Goal: Information Seeking & Learning: Learn about a topic

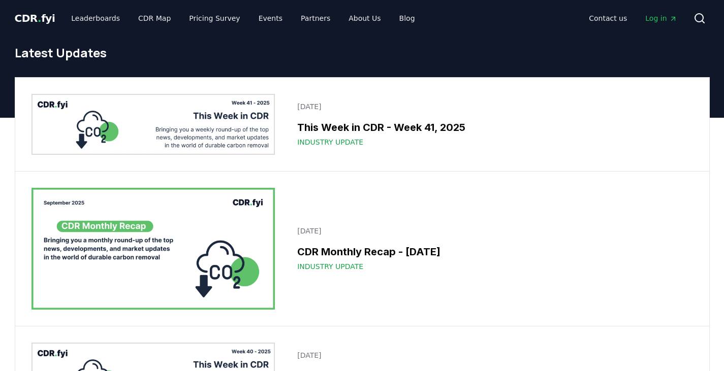
click at [704, 21] on icon at bounding box center [700, 18] width 12 height 12
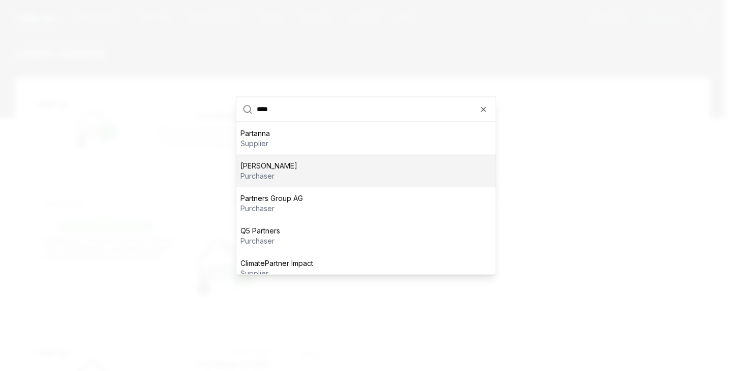
type input "****"
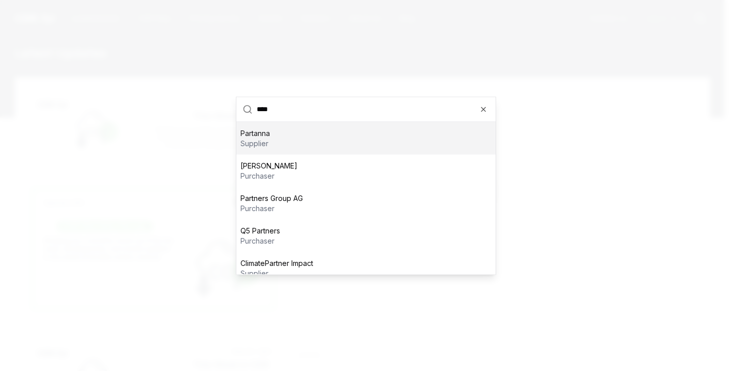
click at [388, 141] on div "Partanna supplier" at bounding box center [365, 138] width 259 height 33
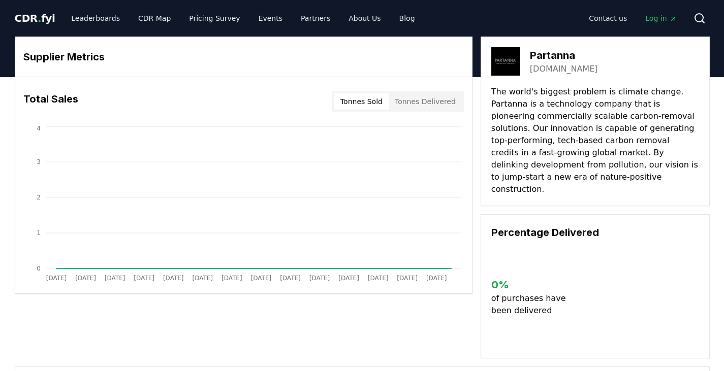
click at [422, 105] on button "Tonnes Delivered" at bounding box center [425, 102] width 73 height 16
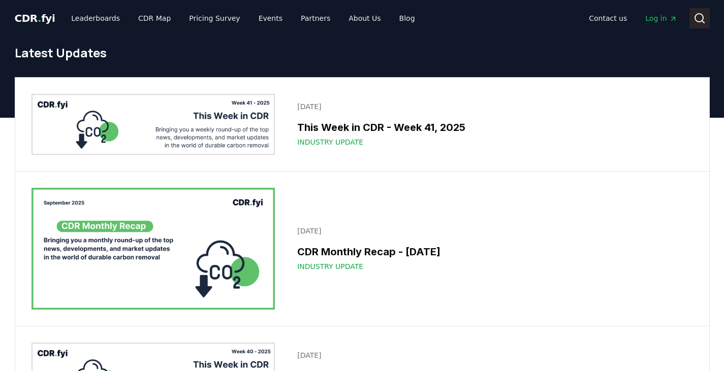
click at [702, 23] on icon at bounding box center [700, 18] width 12 height 12
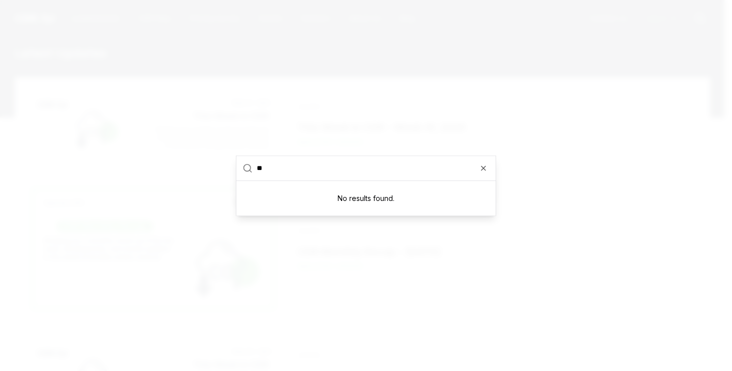
type input "*"
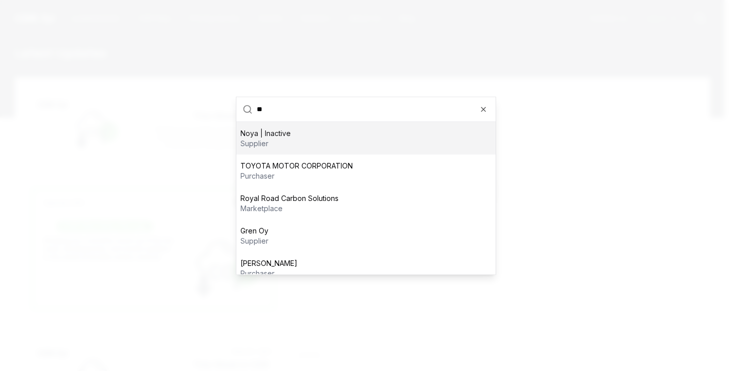
scroll to position [10, 0]
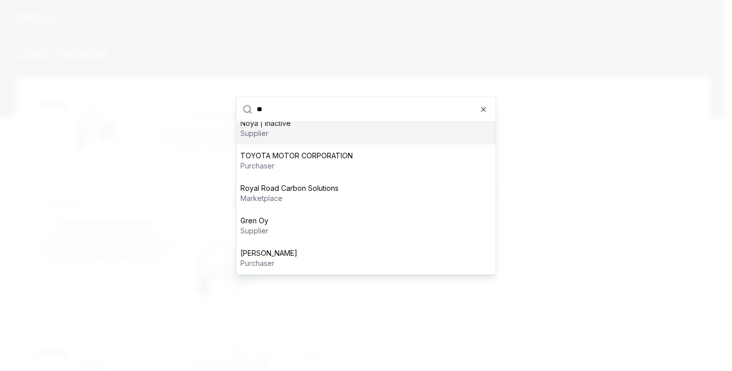
type input "*"
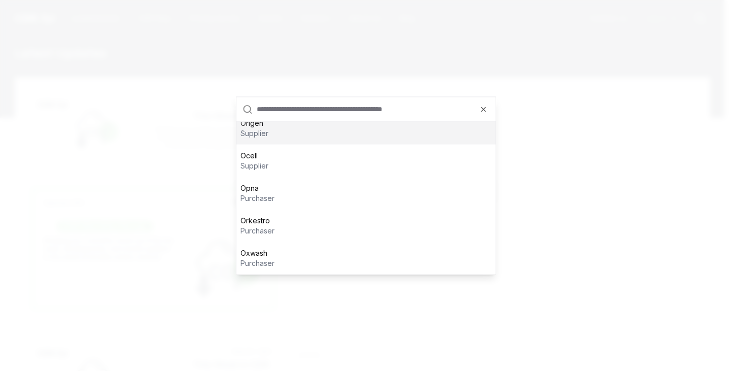
scroll to position [0, 0]
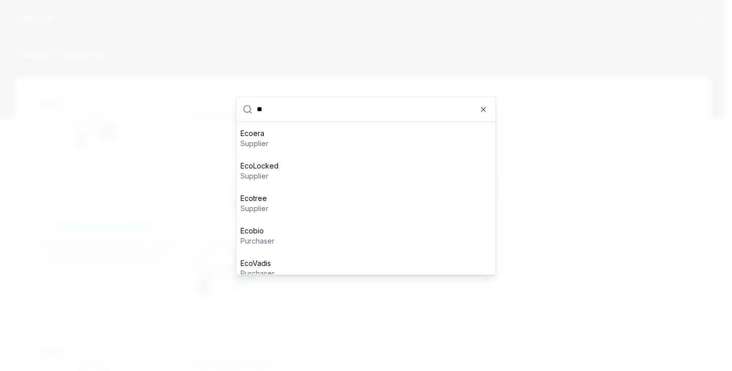
type input "*"
